Goal: Find contact information: Find contact information

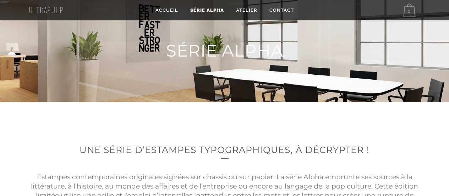
scroll to position [17, 0]
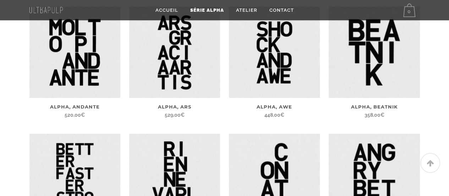
scroll to position [278, 0]
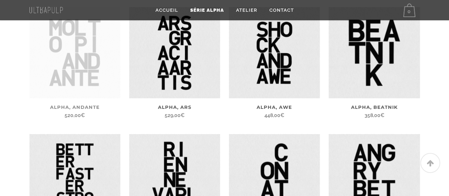
click at [69, 59] on img at bounding box center [74, 52] width 91 height 91
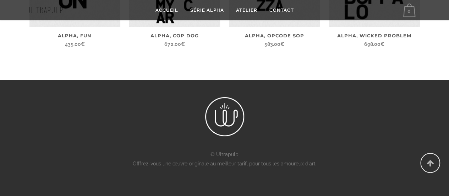
scroll to position [638, 0]
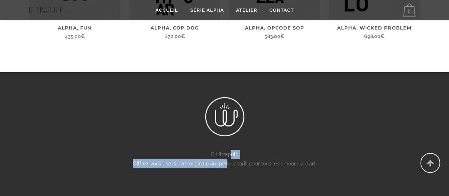
drag, startPoint x: 229, startPoint y: 156, endPoint x: 227, endPoint y: 165, distance: 9.3
click at [227, 165] on div "© Ultrapulp Offfrez-vous une œuvre originale au meilleur tarif, pour tous les a…" at bounding box center [224, 137] width 391 height 80
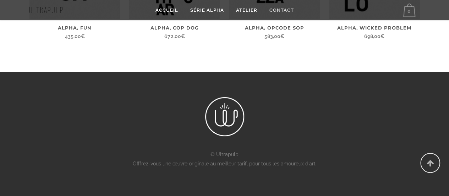
click at [291, 11] on span "Contact" at bounding box center [282, 9] width 25 height 5
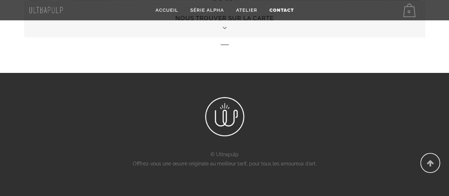
scroll to position [550, 0]
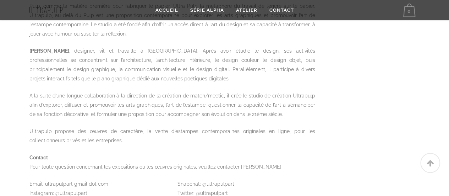
scroll to position [389, 0]
